Goal: Information Seeking & Learning: Learn about a topic

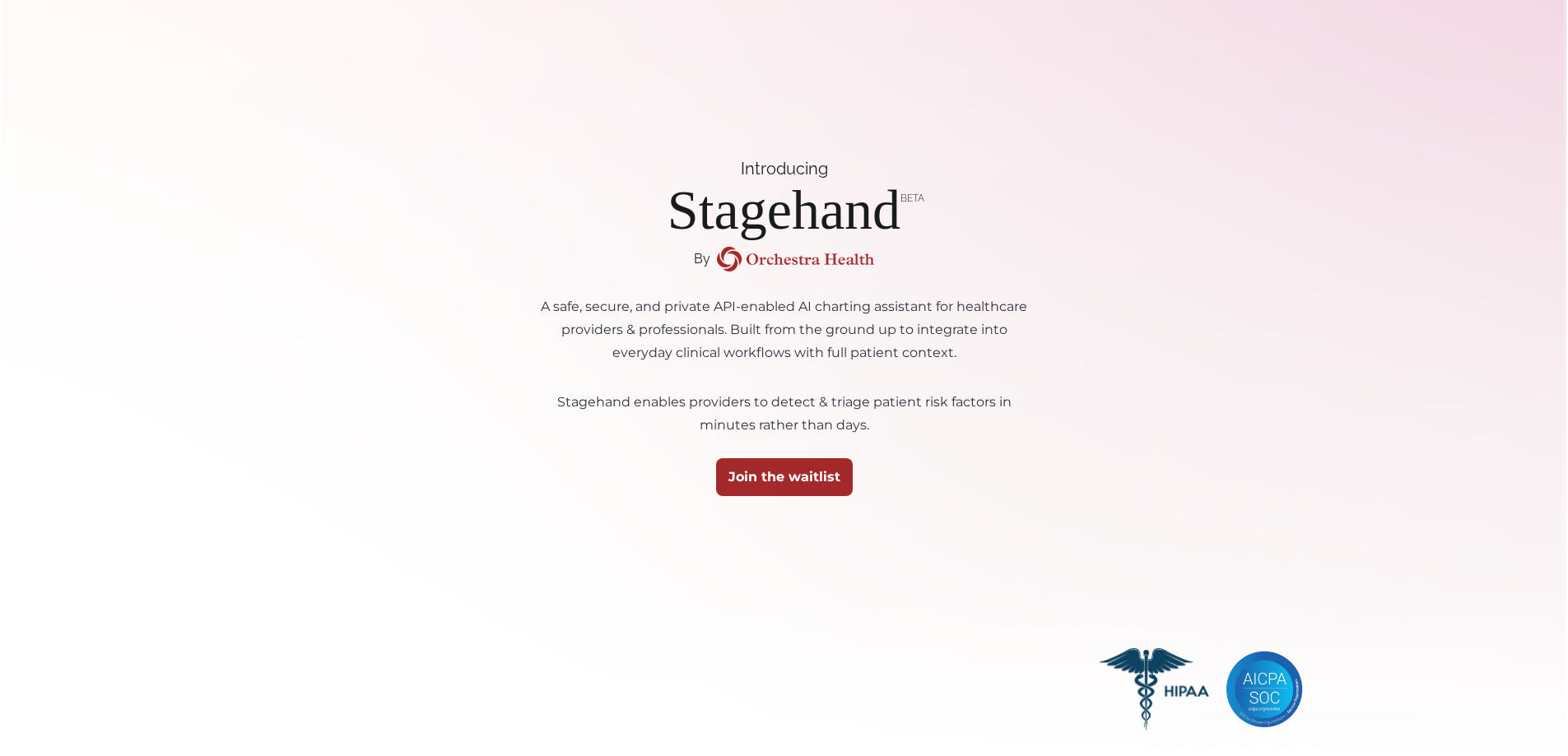
click at [828, 261] on img at bounding box center [795, 259] width 158 height 25
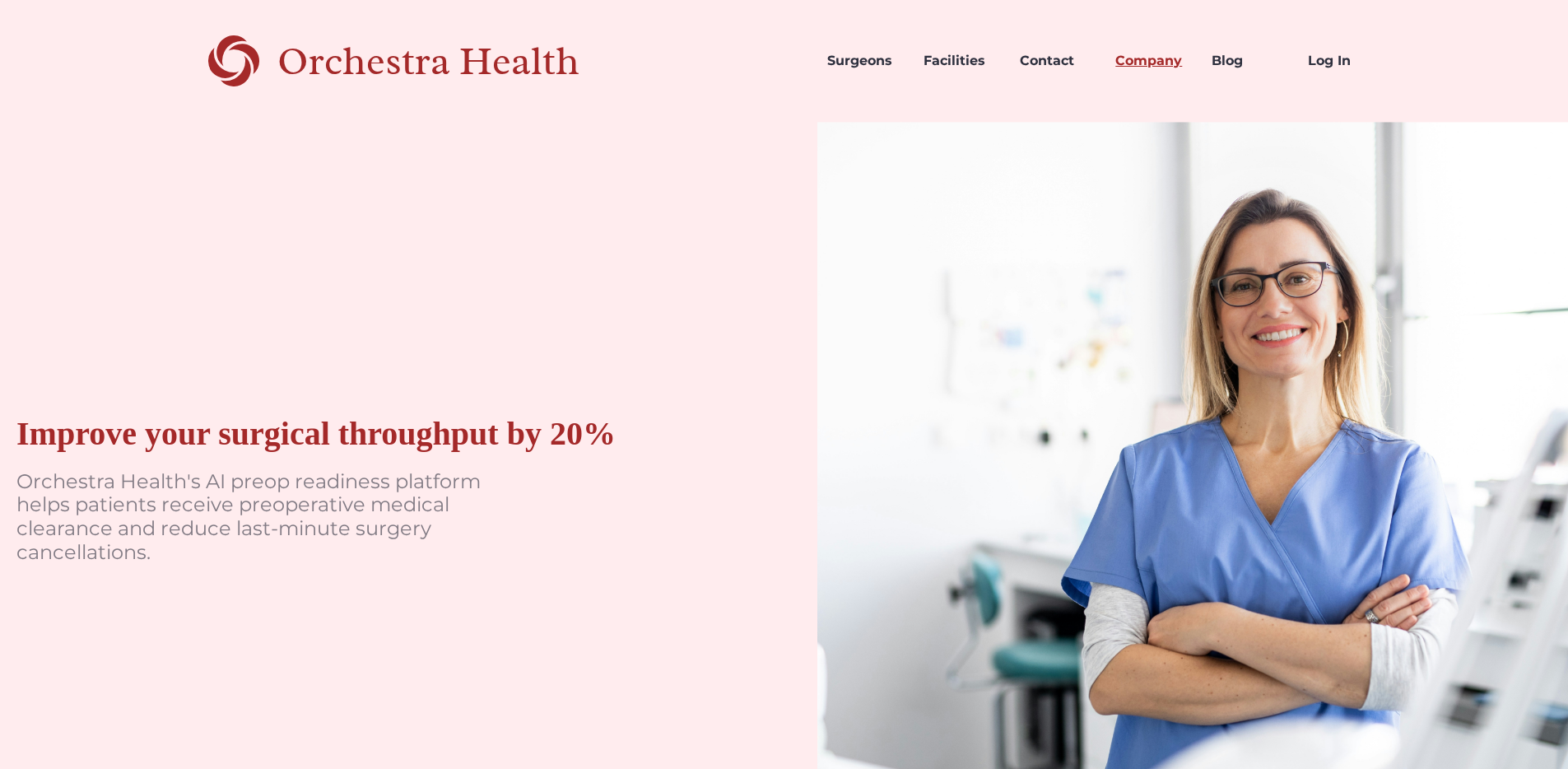
click at [1123, 62] on link "Company" at bounding box center [1150, 61] width 97 height 56
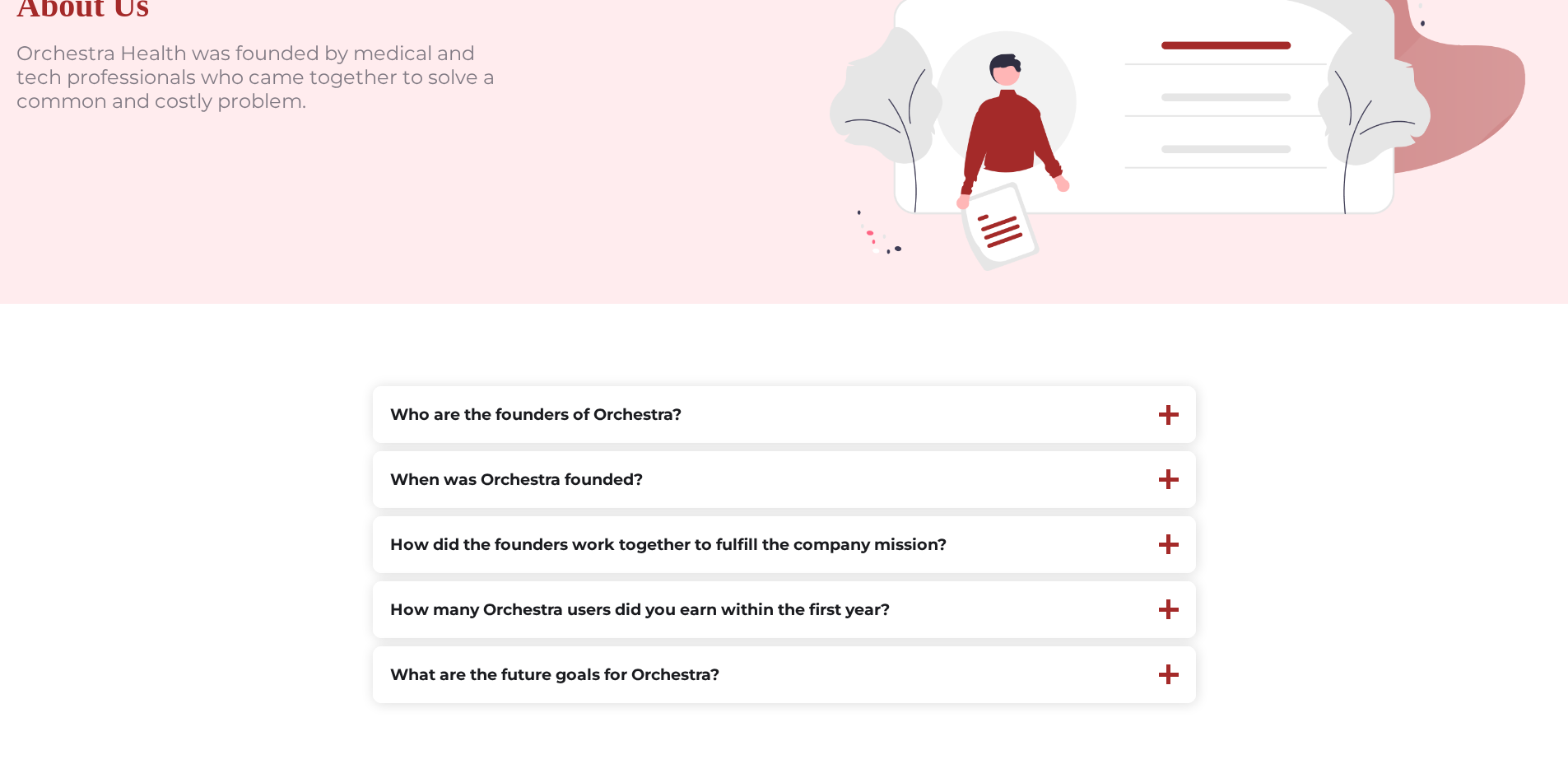
scroll to position [377, 0]
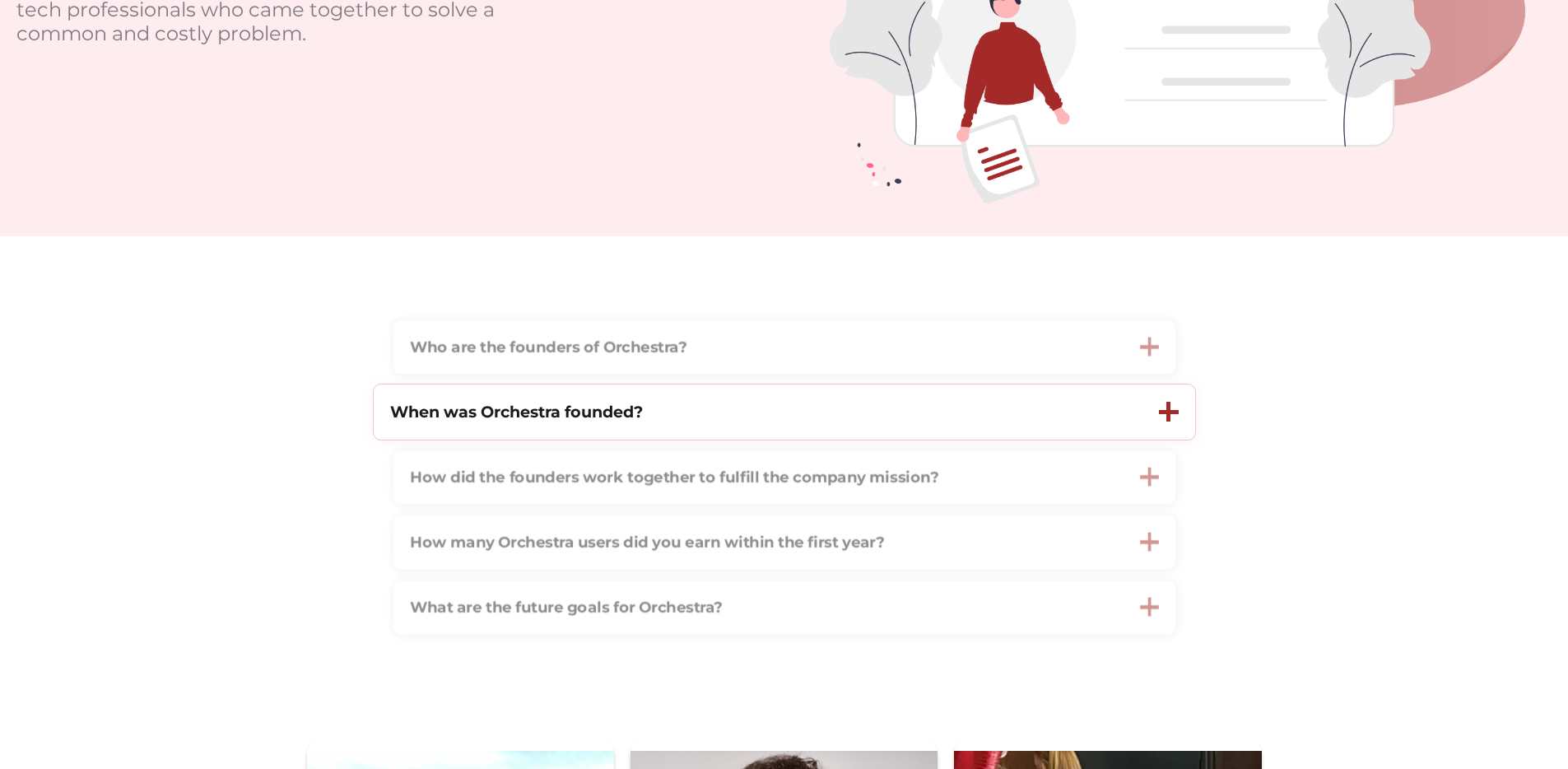
click at [496, 429] on div "When was Orchestra founded?" at bounding box center [757, 411] width 769 height 55
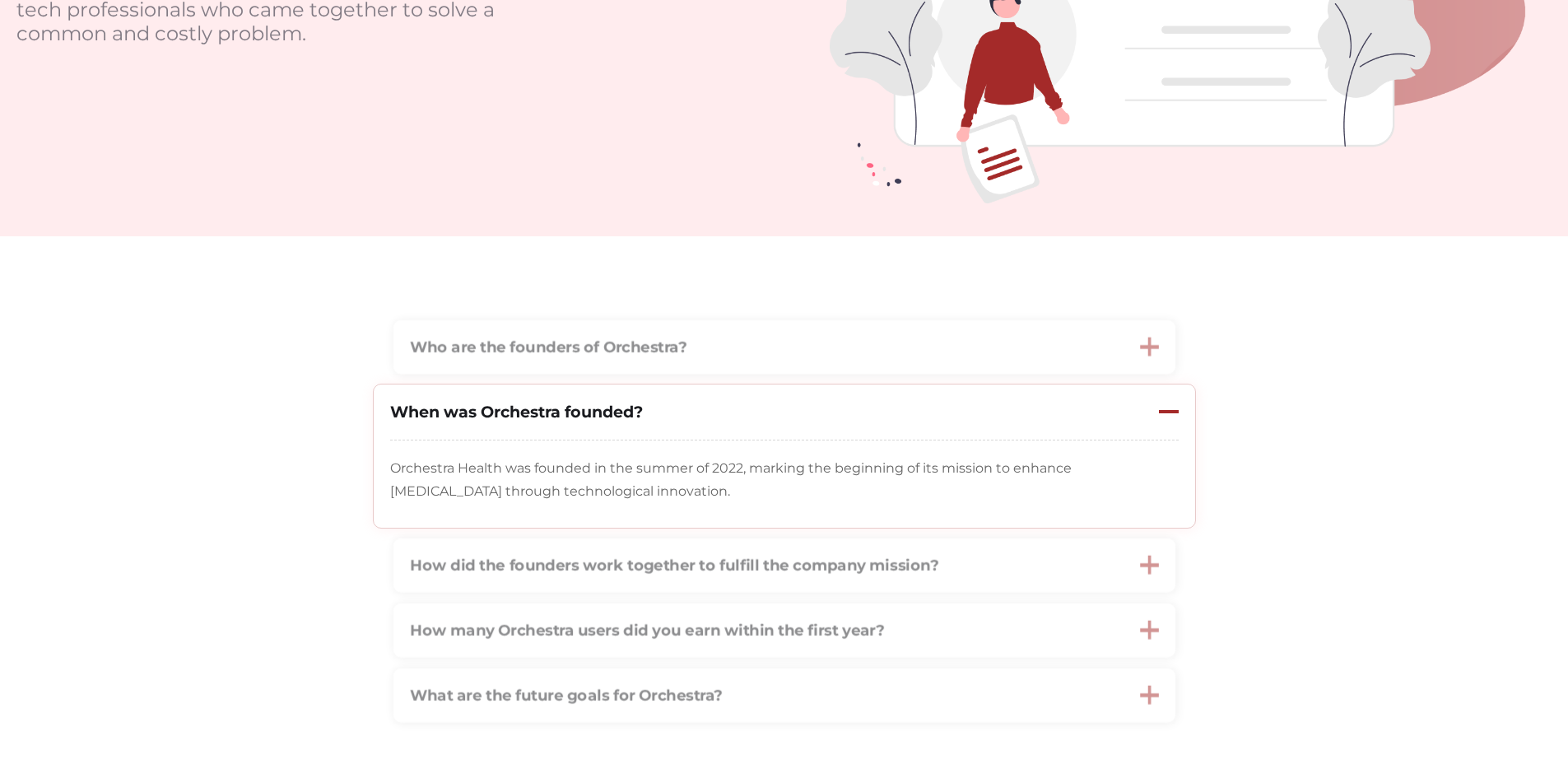
click at [494, 428] on div "When was Orchestra founded?" at bounding box center [757, 411] width 769 height 55
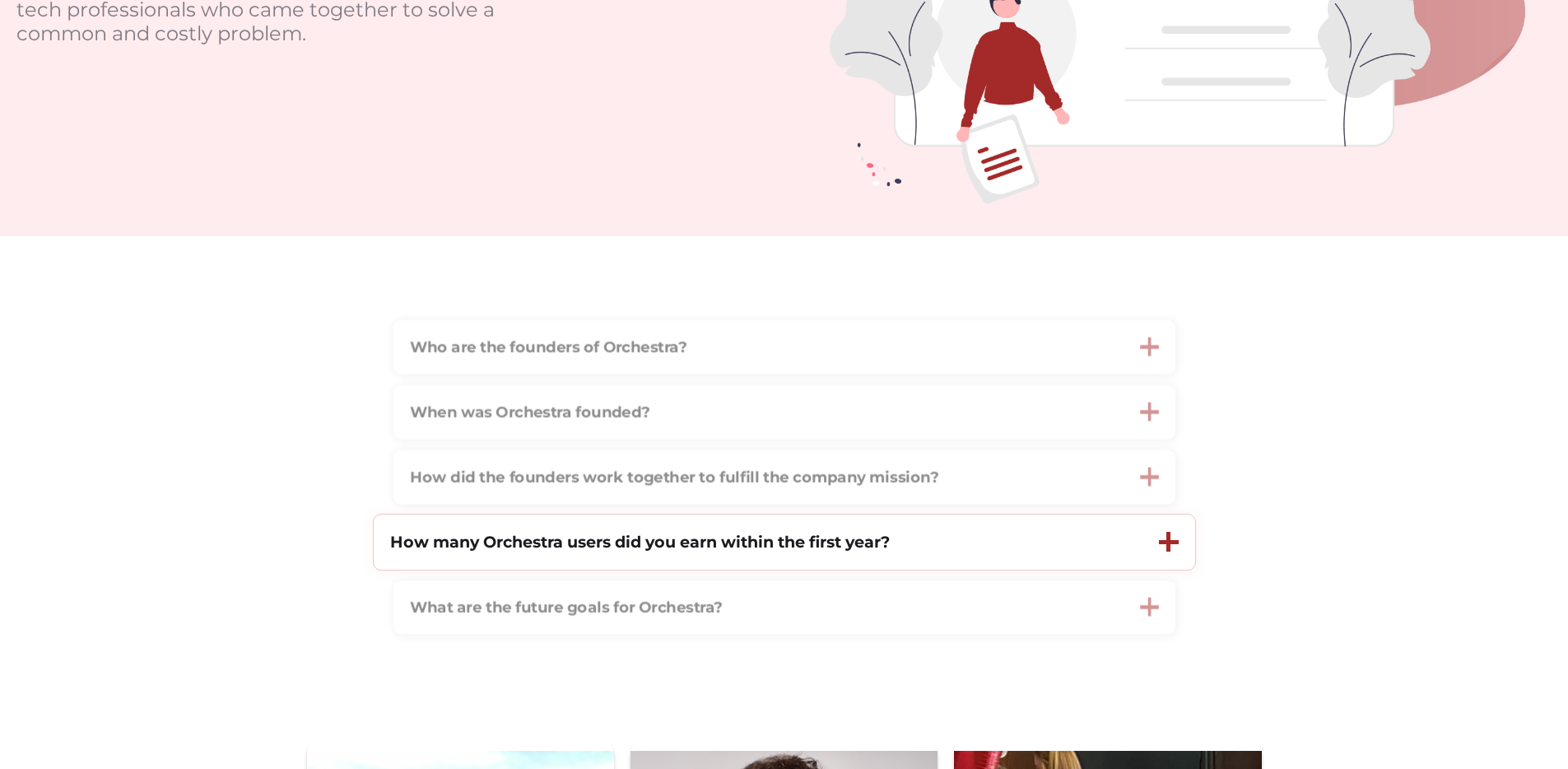
click at [428, 534] on div "How many Orchestra users did you earn within the first year?" at bounding box center [639, 542] width 500 height 22
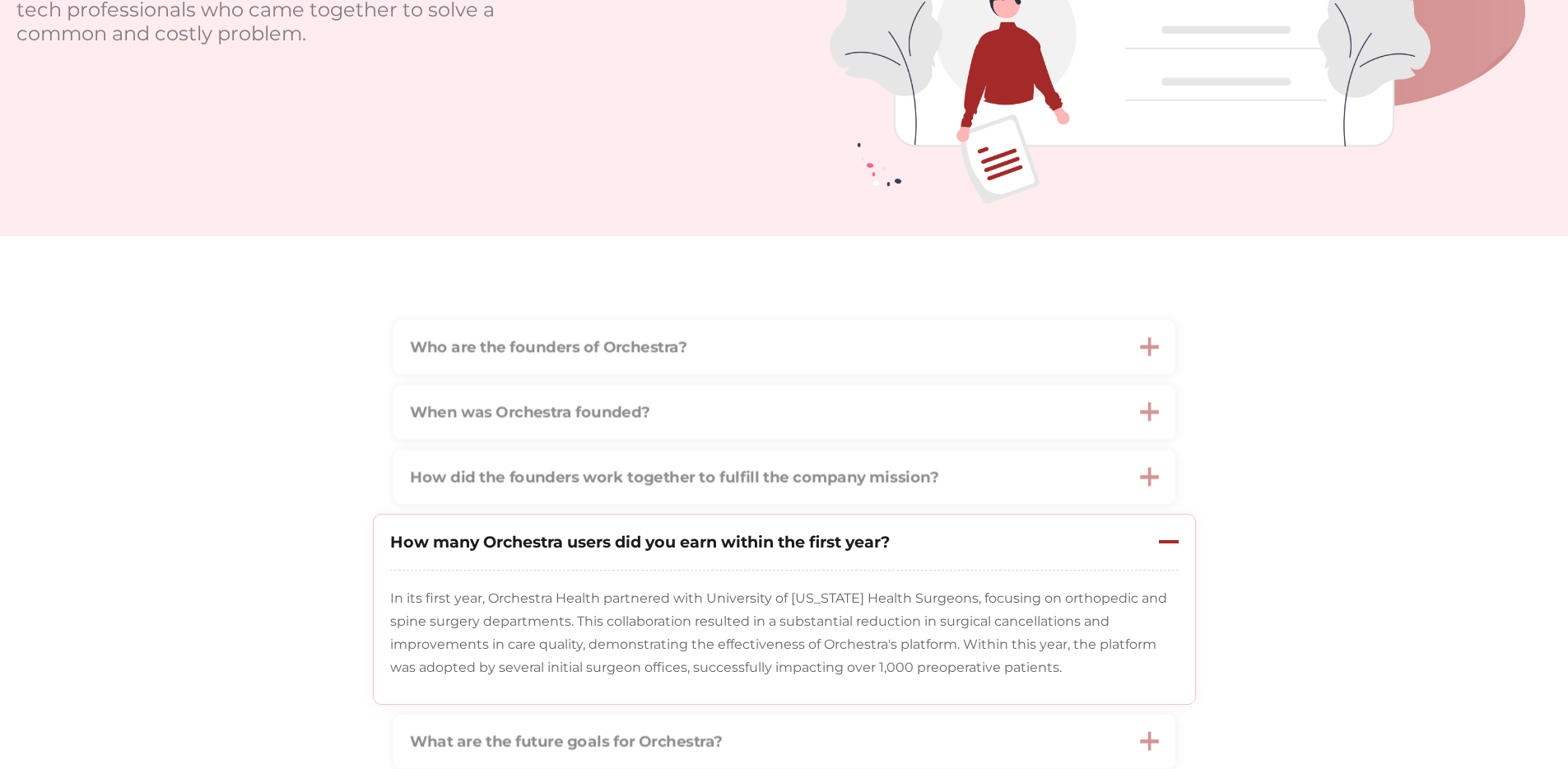
click at [428, 534] on div "How many Orchestra users did you earn within the first year?" at bounding box center [639, 542] width 500 height 22
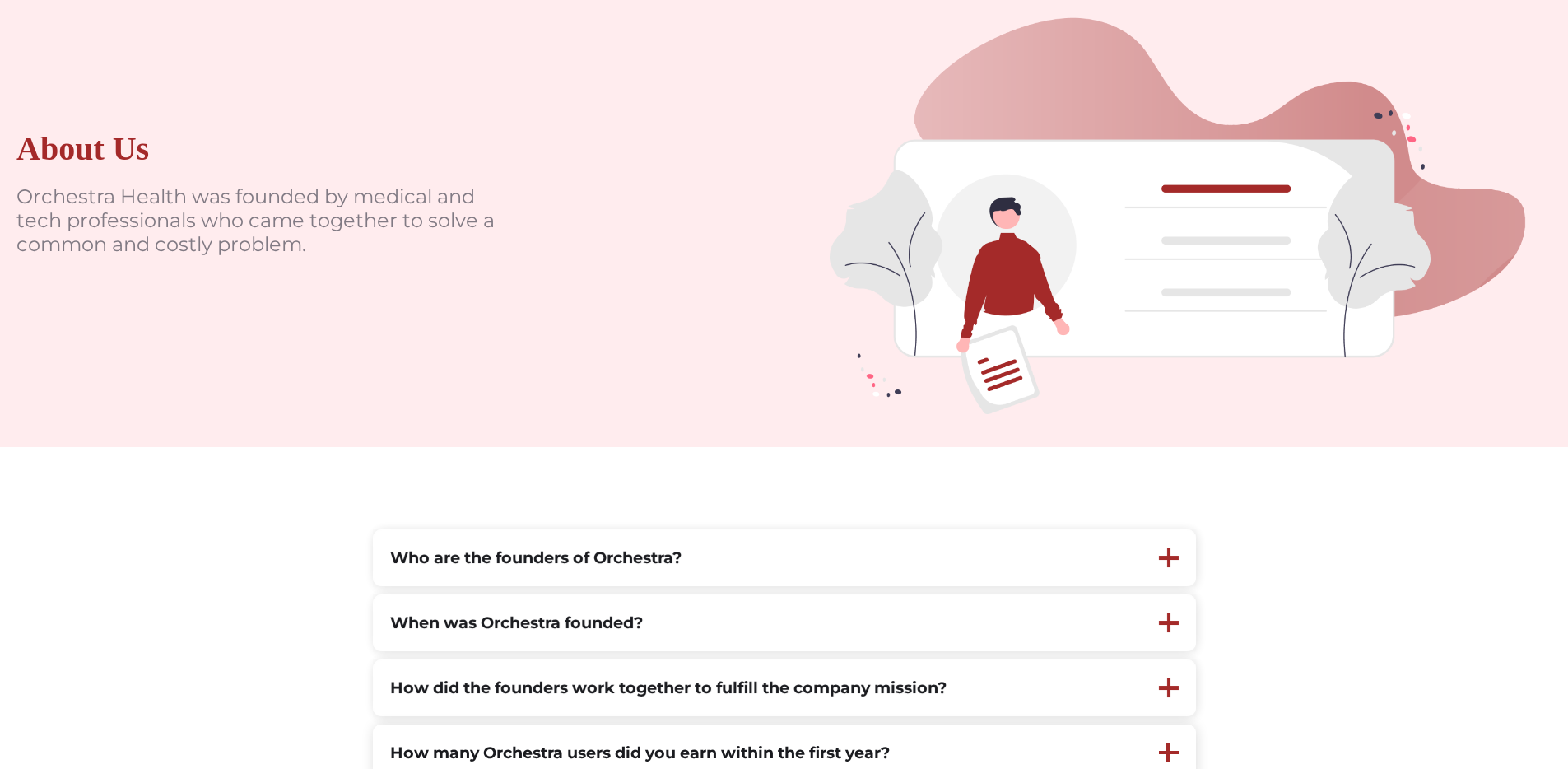
scroll to position [0, 0]
